Goal: Transaction & Acquisition: Download file/media

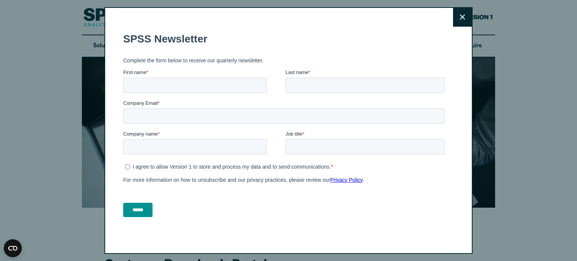
click at [463, 12] on button "Close" at bounding box center [462, 17] width 19 height 19
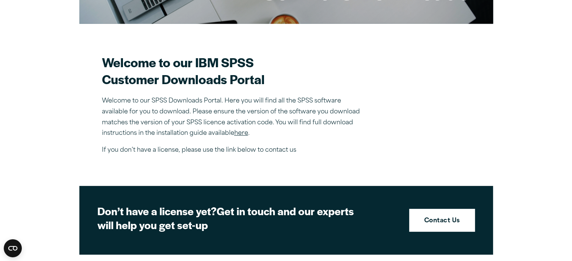
scroll to position [46, 0]
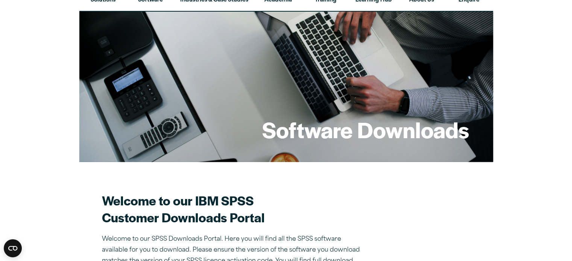
click at [338, 120] on h1 "Software Downloads" at bounding box center [365, 129] width 207 height 29
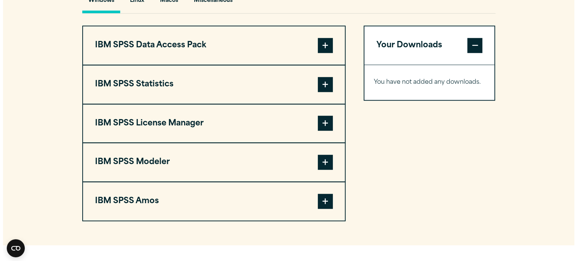
scroll to position [580, 0]
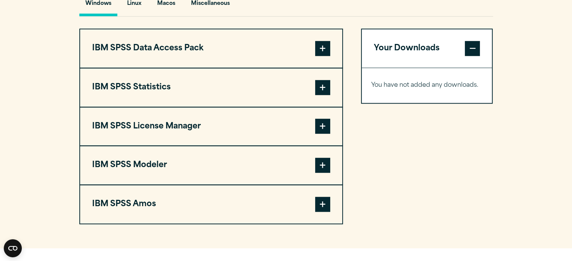
click at [319, 88] on span at bounding box center [322, 87] width 15 height 15
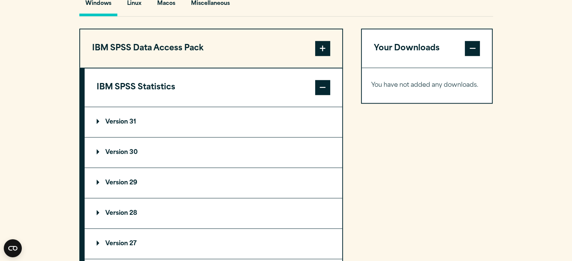
click at [279, 121] on summary "Version 31" at bounding box center [214, 122] width 258 height 30
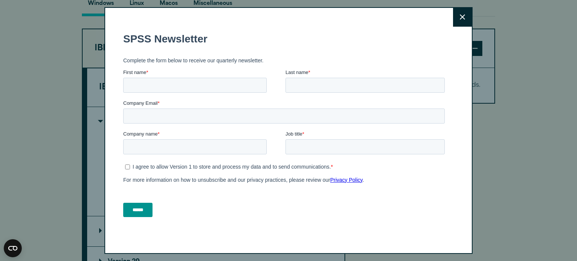
click at [460, 10] on button "Close" at bounding box center [462, 17] width 19 height 19
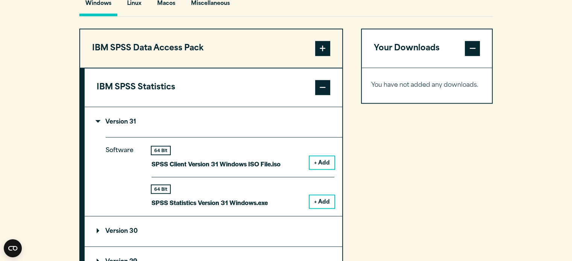
click at [313, 200] on button "+ Add" at bounding box center [321, 201] width 25 height 13
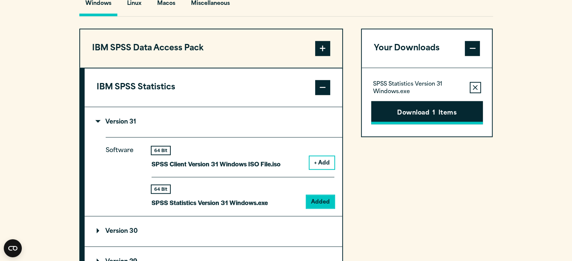
click at [421, 113] on button "Download 1 Items" at bounding box center [427, 112] width 112 height 23
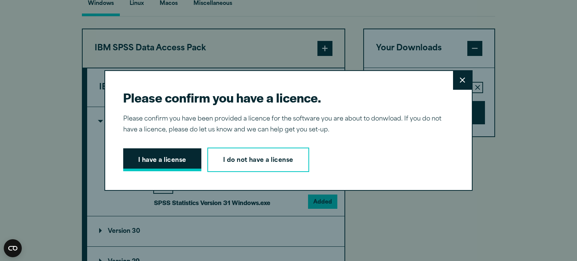
click at [182, 160] on button "I have a license" at bounding box center [162, 159] width 78 height 23
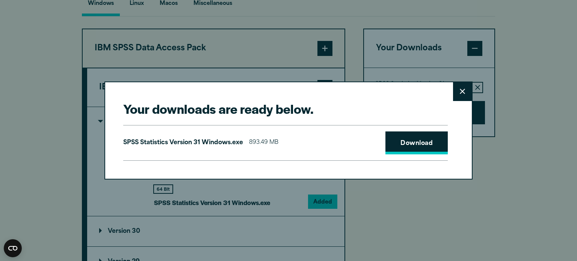
click at [404, 140] on link "Download" at bounding box center [417, 143] width 62 height 23
